Goal: Find specific page/section: Find specific page/section

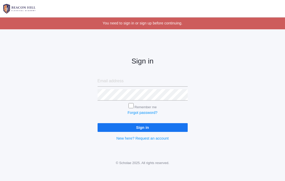
type input "jordyn@beaconhillclassical.org"
click at [135, 130] on input "Sign in" at bounding box center [142, 127] width 90 height 8
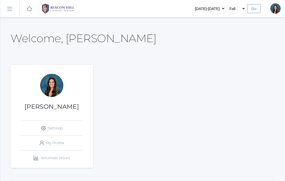
click at [9, 8] on rect at bounding box center [9, 9] width 8 height 8
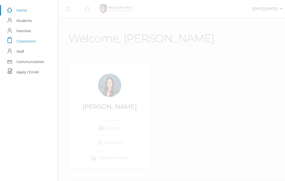
click at [24, 42] on span "Classrooms" at bounding box center [25, 41] width 19 height 10
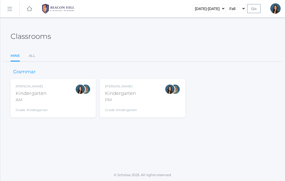
click at [68, 105] on div "[PERSON_NAME] Kindergarten AM Grade: Kindergarten *KIND" at bounding box center [53, 98] width 75 height 28
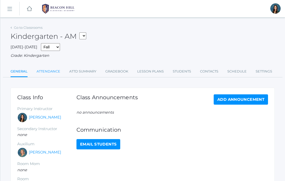
click at [51, 71] on link "Attendance" at bounding box center [49, 71] width 24 height 10
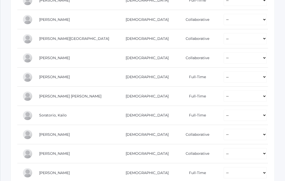
scroll to position [330, 0]
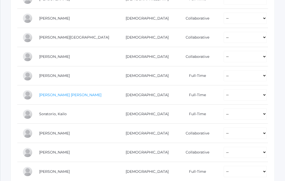
click at [49, 95] on link "[PERSON_NAME] [PERSON_NAME]" at bounding box center [70, 95] width 62 height 5
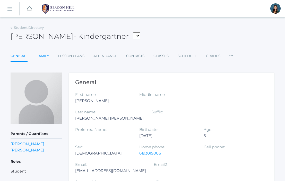
click at [43, 55] on link "Family" at bounding box center [43, 56] width 12 height 10
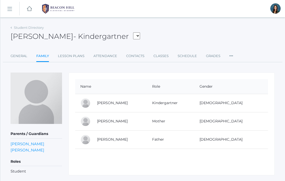
click at [8, 10] on rect at bounding box center [9, 9] width 8 height 8
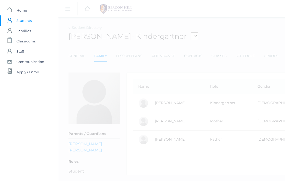
click at [228, 27] on div "icons/ui/navigation/hamburger Created with Sketch. icons/ui/navigation/home Cre…" at bounding box center [200, 96] width 285 height 193
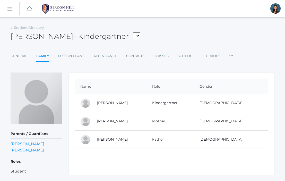
click at [11, 7] on rect at bounding box center [9, 9] width 8 height 8
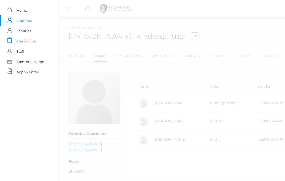
click at [28, 42] on span "Classrooms" at bounding box center [25, 41] width 19 height 10
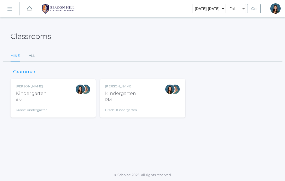
click at [131, 96] on div "Kindergarten" at bounding box center [121, 93] width 32 height 7
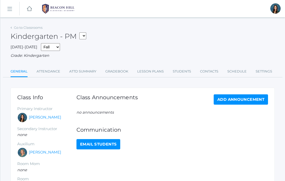
click at [14, 10] on link "icons/ui/navigation/hamburger Created with Sketch." at bounding box center [9, 9] width 19 height 14
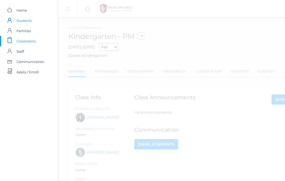
click at [27, 22] on span "Students" at bounding box center [23, 20] width 15 height 10
